Goal: Task Accomplishment & Management: Use online tool/utility

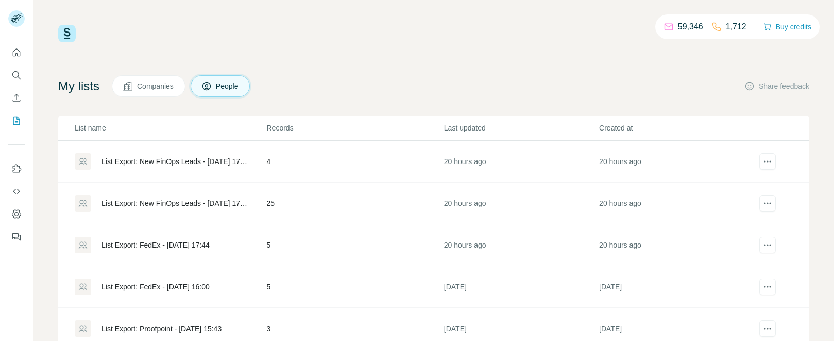
click at [157, 245] on div "List Export: FedEx - [DATE] 17:44" at bounding box center [156, 245] width 108 height 10
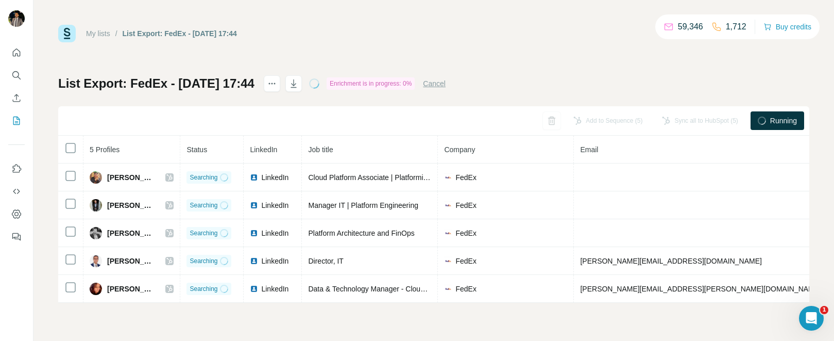
click at [446, 85] on button "Cancel" at bounding box center [434, 83] width 23 height 10
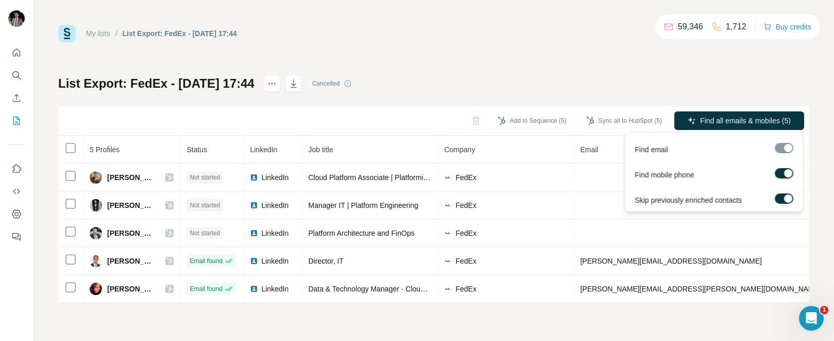
click at [783, 195] on label at bounding box center [784, 198] width 19 height 10
click at [741, 121] on span "Find all emails & mobiles (5)" at bounding box center [745, 120] width 91 height 10
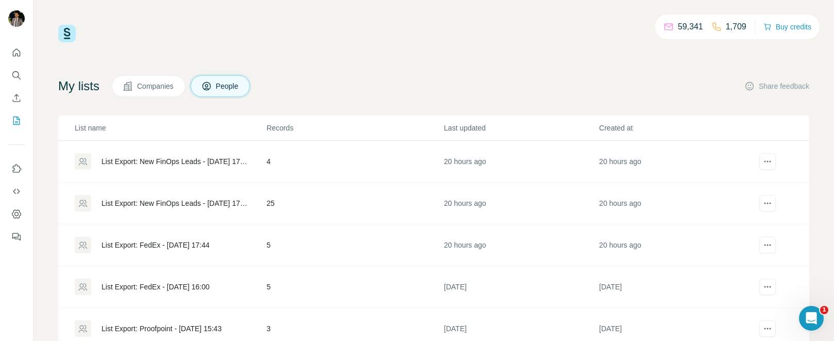
click at [198, 206] on div "List Export: New FinOps Leads - [DATE] 17:46" at bounding box center [176, 203] width 148 height 10
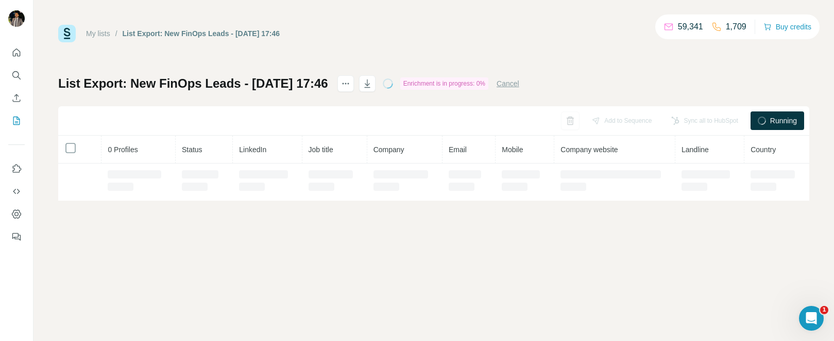
click at [198, 206] on div "My lists / List Export: New FinOps Leads - [DATE] 17:46 59,341 1,709 Buy credit…" at bounding box center [434, 170] width 801 height 341
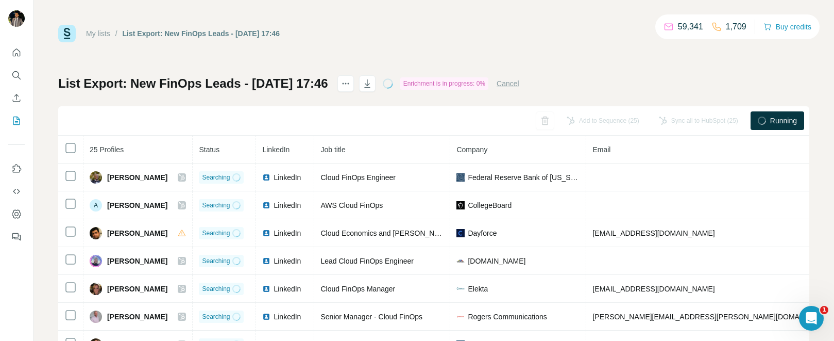
click at [520, 83] on button "Cancel" at bounding box center [508, 83] width 23 height 10
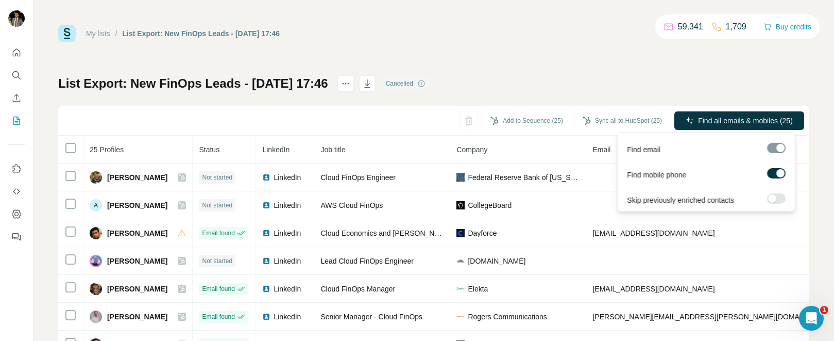
click at [733, 123] on span "Find all emails & mobiles (25)" at bounding box center [745, 120] width 95 height 10
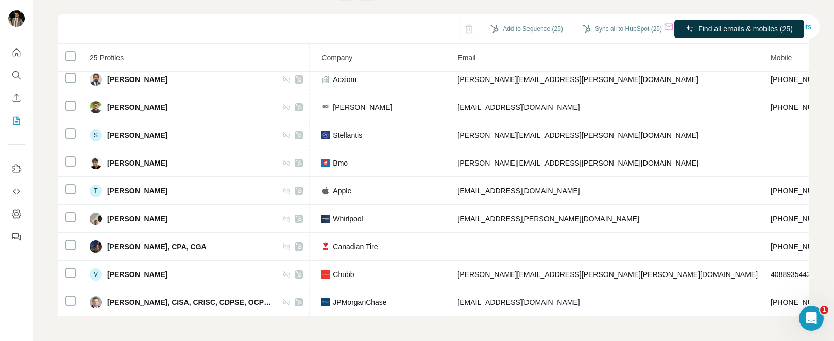
scroll to position [0, 252]
